Goal: Task Accomplishment & Management: Use online tool/utility

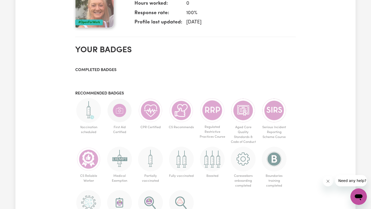
scroll to position [199, 0]
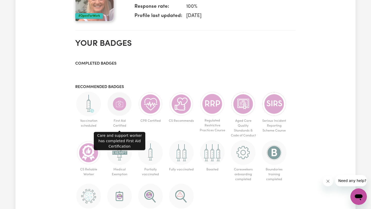
click at [119, 105] on img at bounding box center [119, 104] width 25 height 25
click at [118, 99] on img at bounding box center [119, 104] width 25 height 25
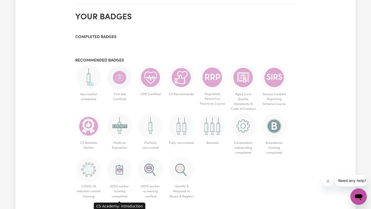
scroll to position [218, 0]
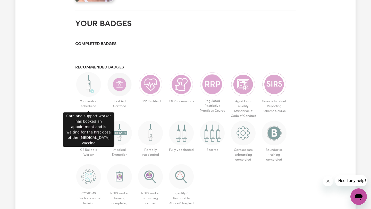
click at [90, 80] on img at bounding box center [88, 84] width 25 height 25
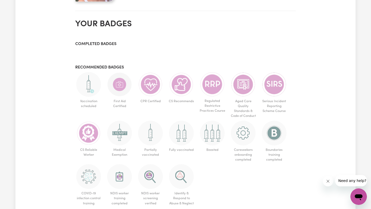
click at [102, 94] on ul "Vaccination scheduled First Aid Certified CPR Certified CS Recommends Regulated…" at bounding box center [185, 140] width 221 height 136
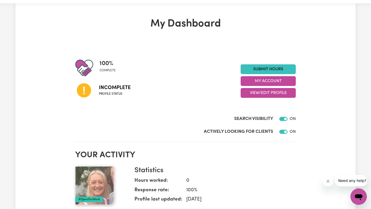
scroll to position [0, 0]
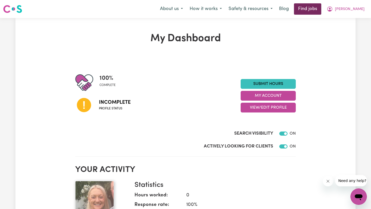
click at [316, 10] on link "Find jobs" at bounding box center [307, 8] width 27 height 11
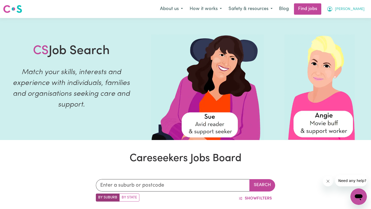
click at [357, 12] on span "[PERSON_NAME]" at bounding box center [350, 9] width 30 height 6
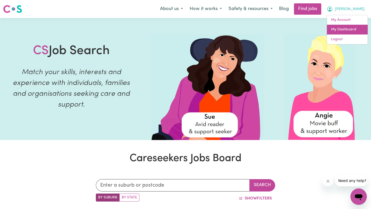
click at [349, 28] on link "My Dashboard" at bounding box center [347, 30] width 41 height 10
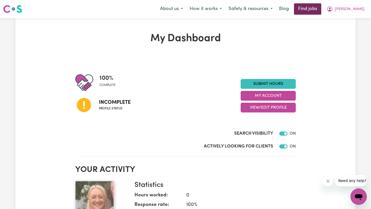
click at [321, 10] on link "Find jobs" at bounding box center [307, 8] width 27 height 11
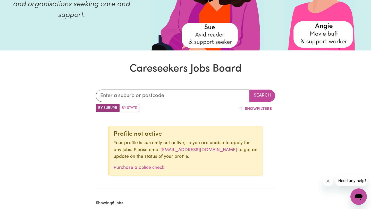
scroll to position [94, 0]
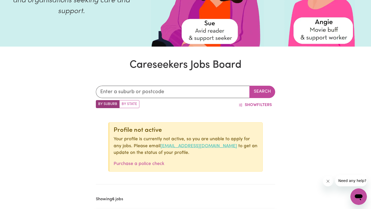
click at [170, 146] on link "[EMAIL_ADDRESS][DOMAIN_NAME]" at bounding box center [199, 146] width 77 height 4
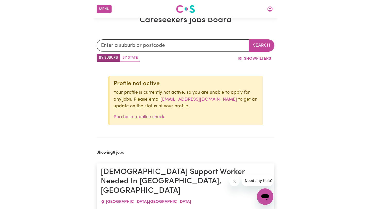
scroll to position [137, 0]
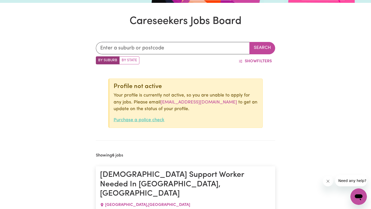
click at [156, 120] on link "Purchase a police check" at bounding box center [139, 120] width 51 height 4
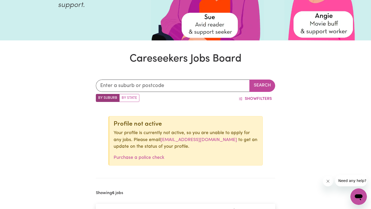
scroll to position [101, 0]
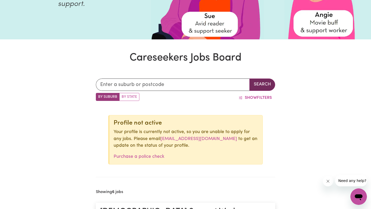
click at [261, 84] on button "Search" at bounding box center [263, 85] width 26 height 12
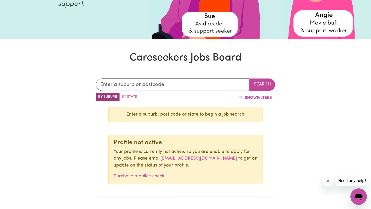
click at [133, 97] on label "By State" at bounding box center [129, 97] width 20 height 8
click at [99, 96] on input "By State" at bounding box center [97, 94] width 3 height 3
radio input "true"
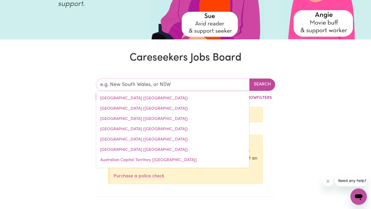
click at [156, 84] on input "text" at bounding box center [173, 85] width 154 height 12
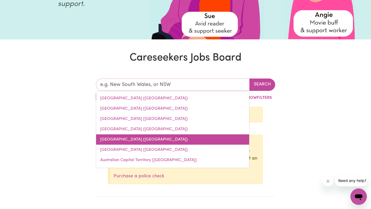
click at [126, 141] on link "[GEOGRAPHIC_DATA] ([GEOGRAPHIC_DATA])" at bounding box center [172, 140] width 153 height 10
type input "[GEOGRAPHIC_DATA] ([GEOGRAPHIC_DATA])"
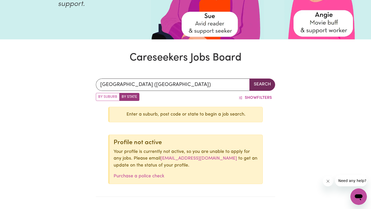
click at [265, 84] on button "Search" at bounding box center [263, 85] width 26 height 12
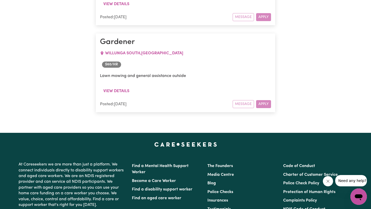
scroll to position [1147, 0]
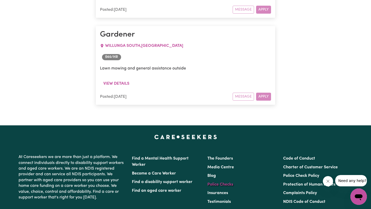
click at [228, 183] on link "Police Checks" at bounding box center [221, 185] width 26 height 4
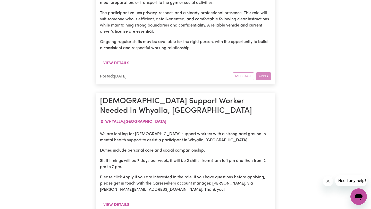
scroll to position [932, 0]
